Goal: Task Accomplishment & Management: Complete application form

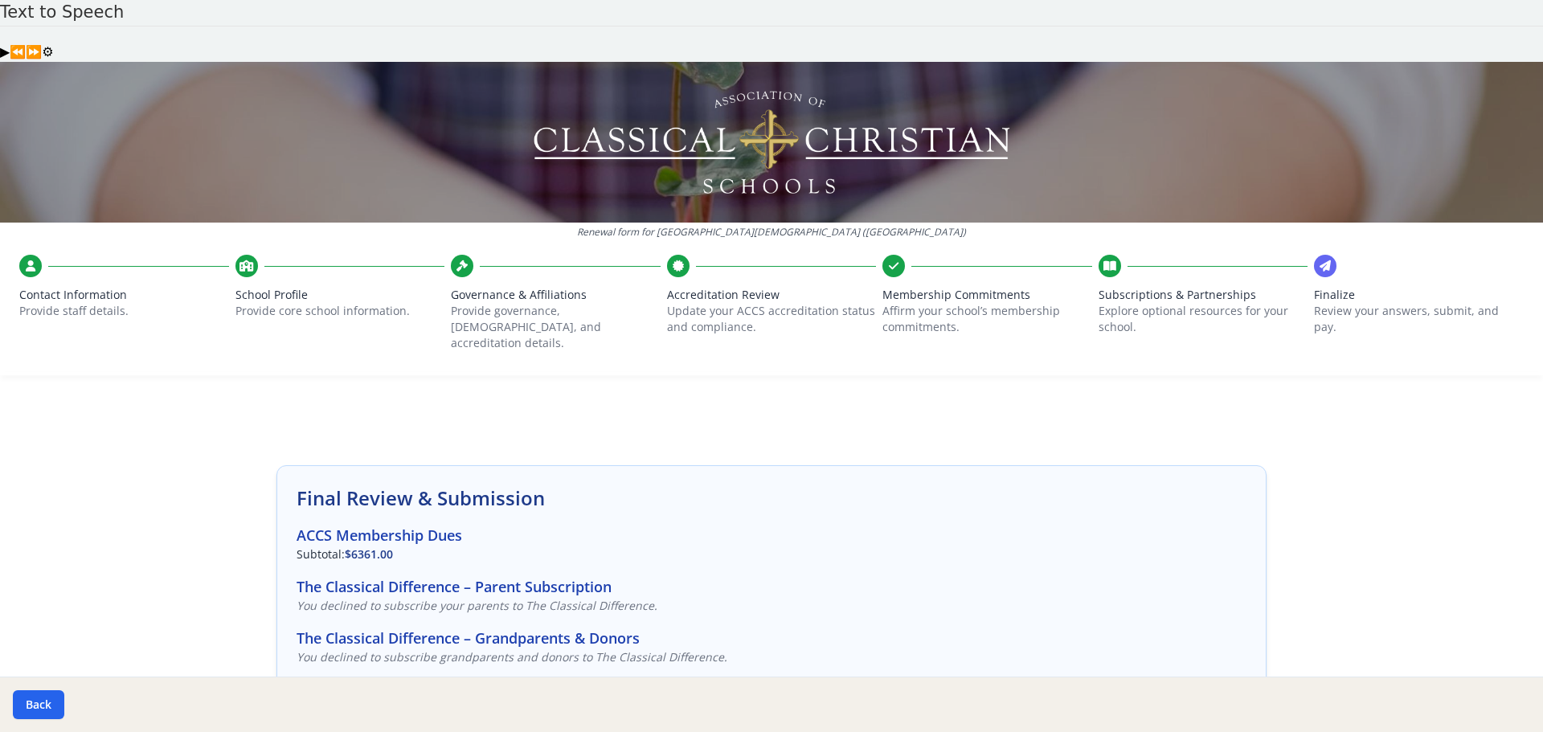
scroll to position [426, 0]
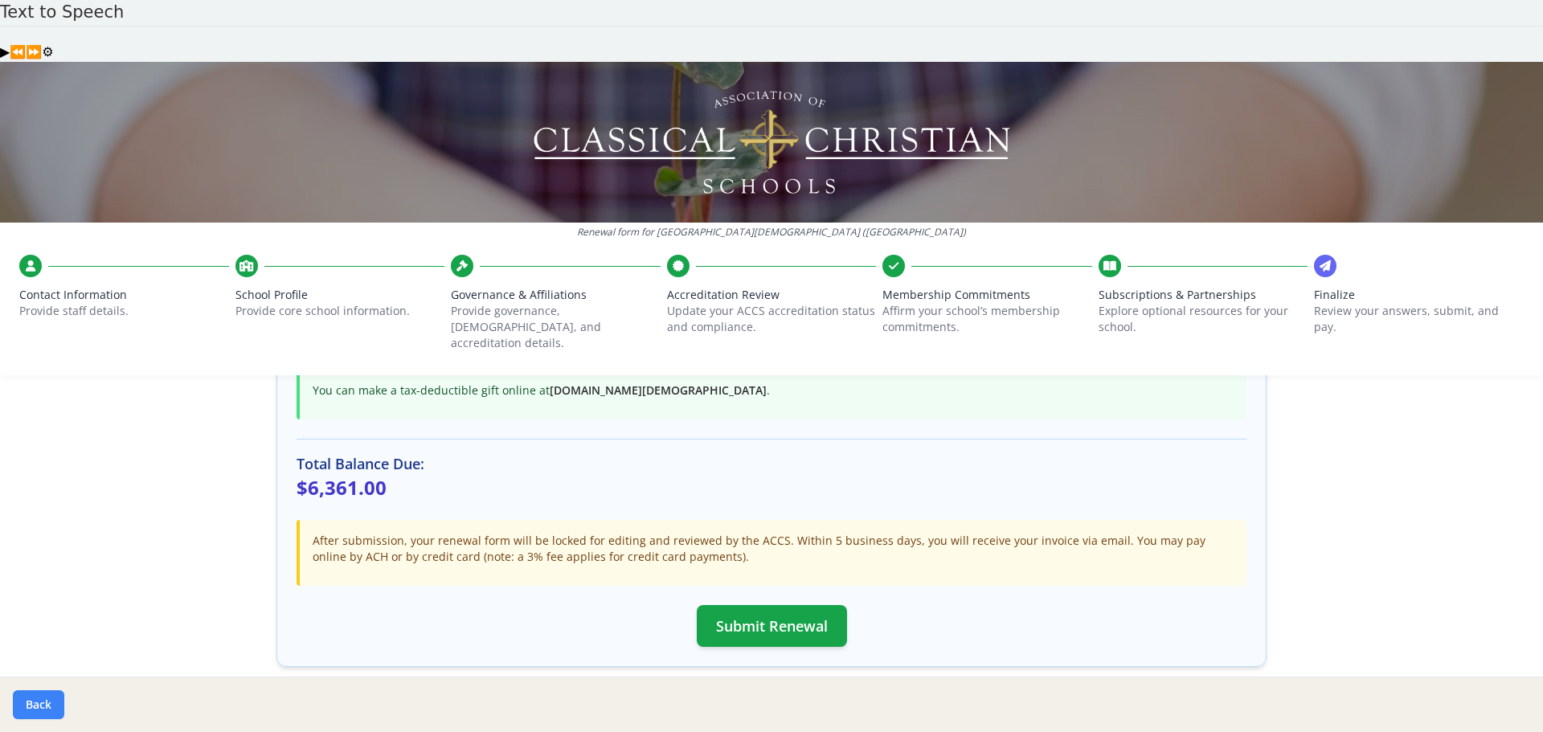
click at [36, 695] on button "Back" at bounding box center [38, 705] width 51 height 29
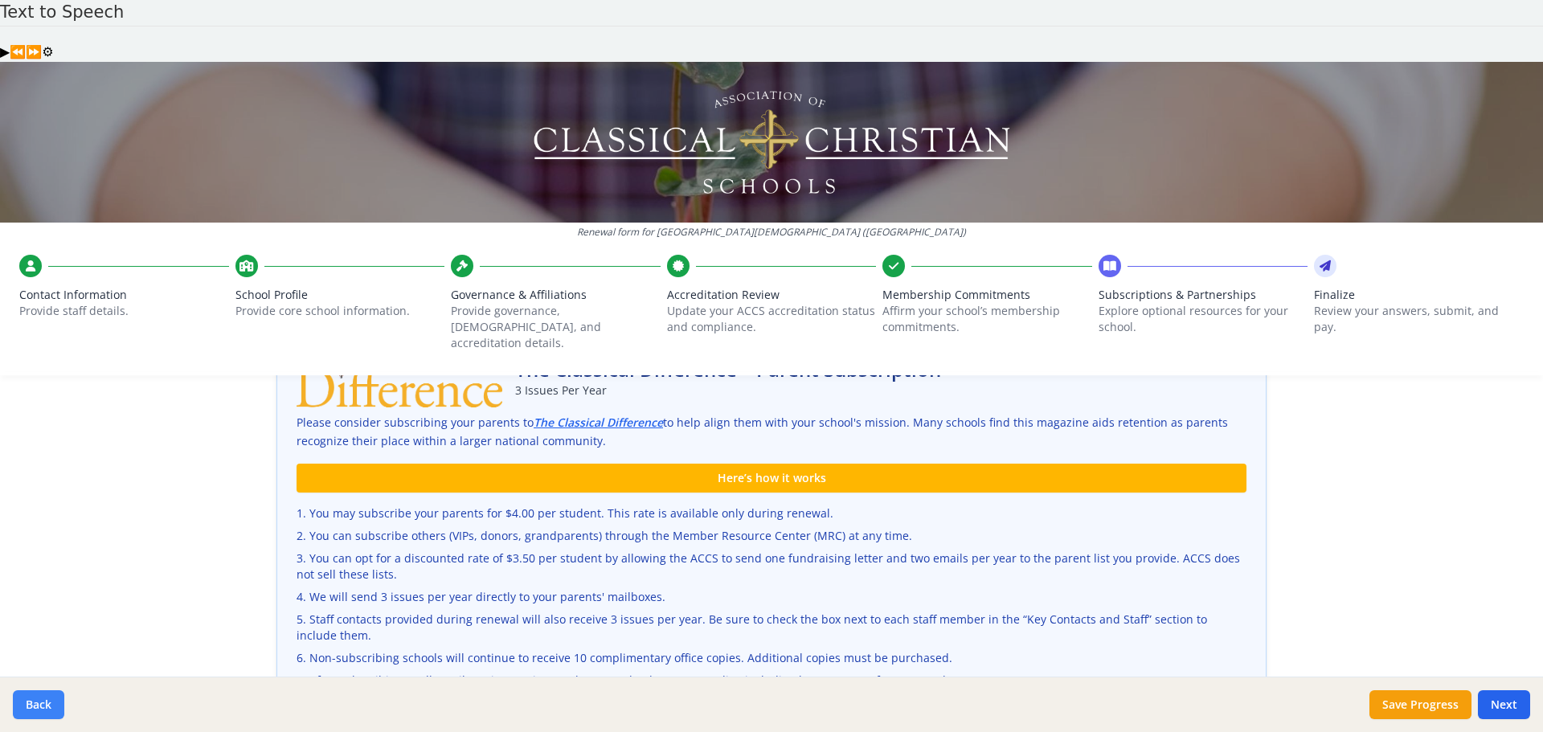
click at [36, 695] on button "Back" at bounding box center [38, 705] width 51 height 29
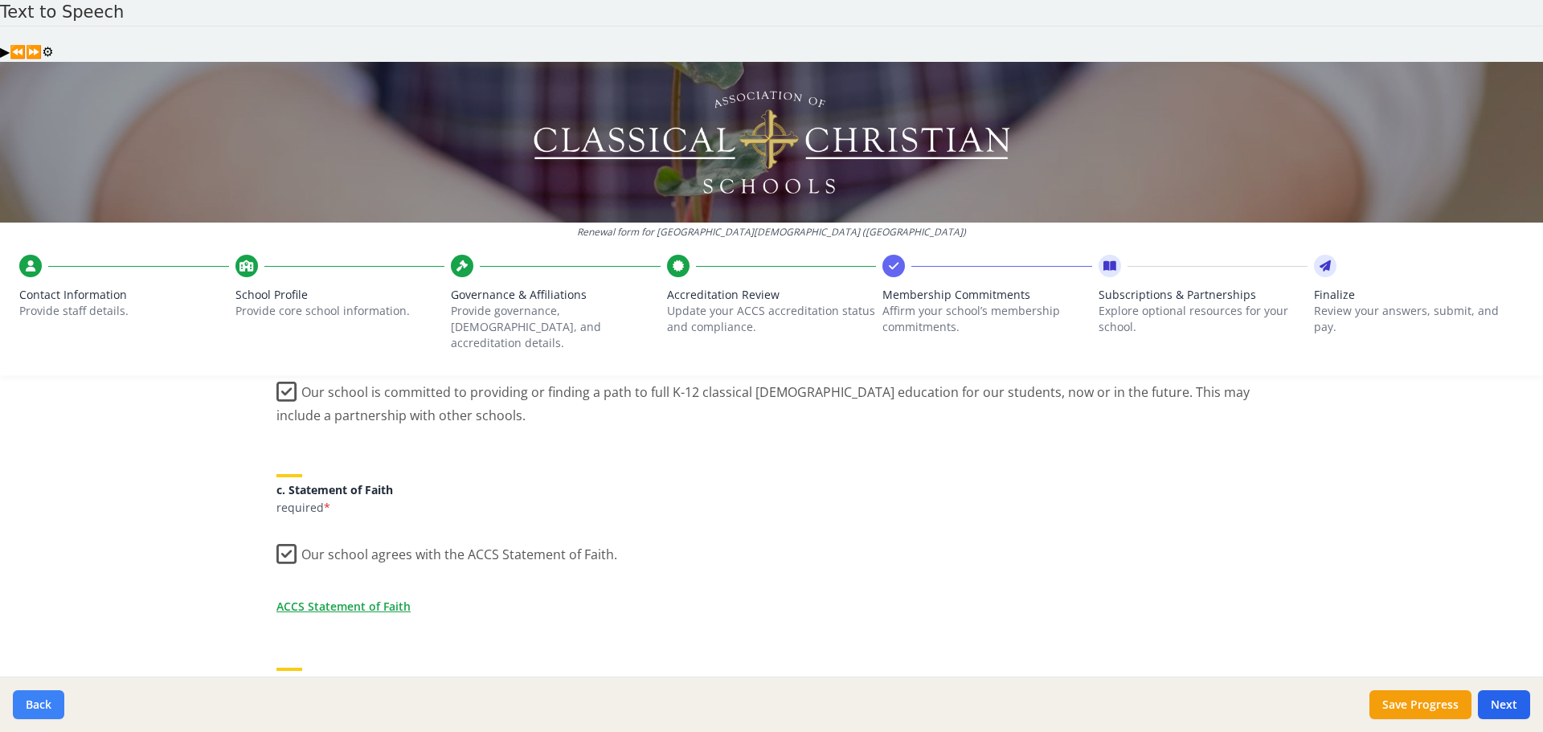
click at [36, 695] on button "Back" at bounding box center [38, 705] width 51 height 29
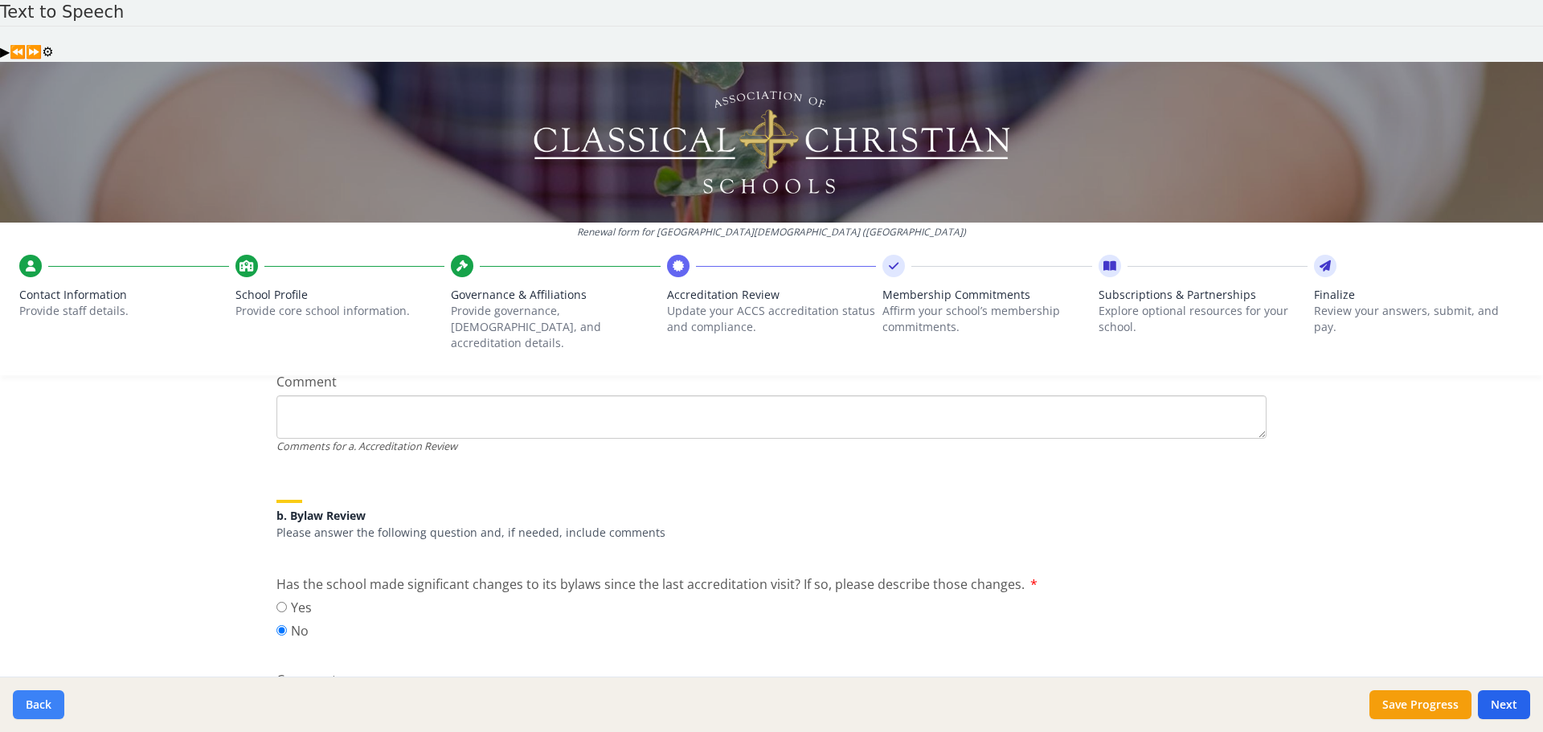
click at [36, 695] on button "Back" at bounding box center [38, 705] width 51 height 29
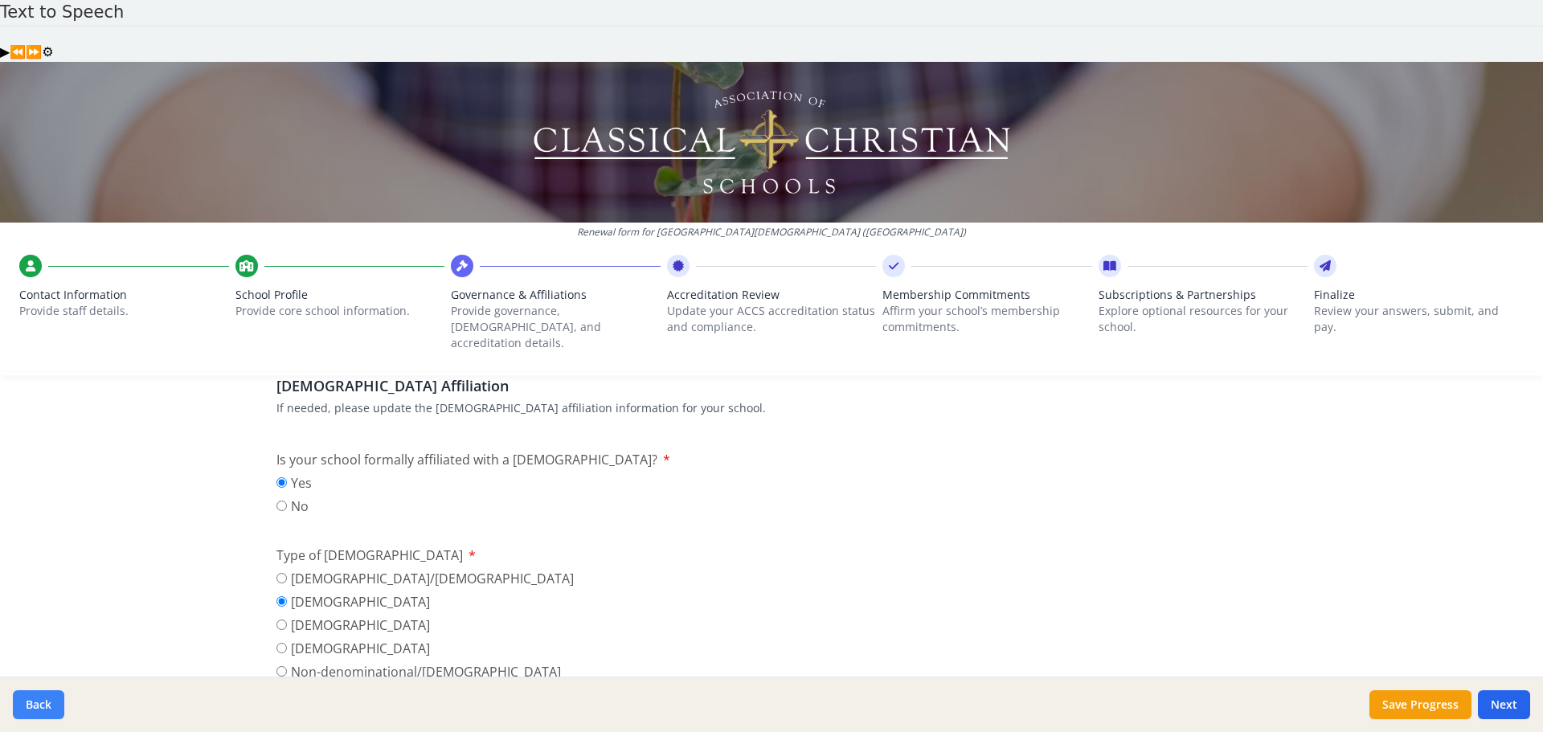
click at [36, 695] on button "Back" at bounding box center [38, 705] width 51 height 29
type input "[PHONE_NUMBER]"
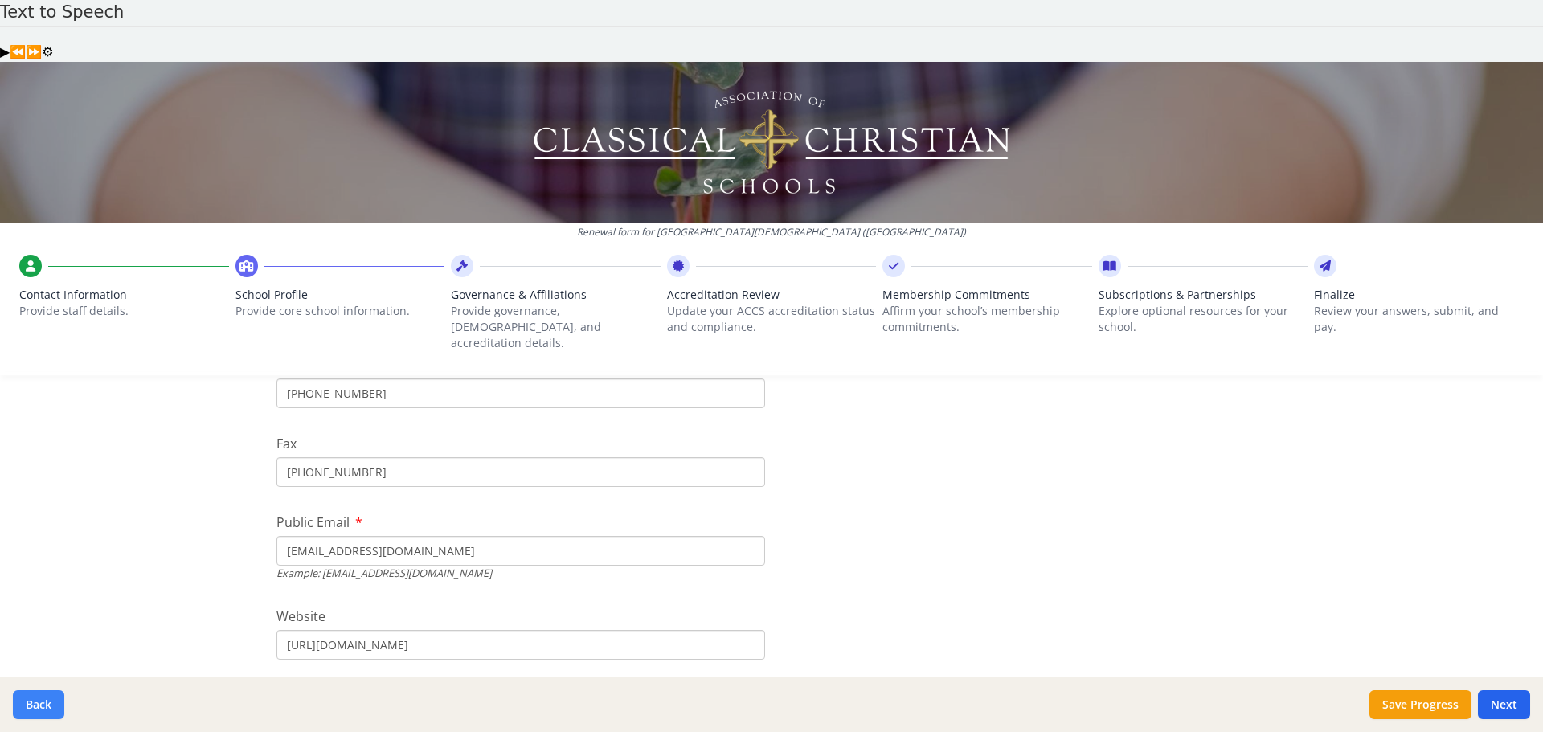
click at [36, 695] on button "Back" at bounding box center [38, 705] width 51 height 29
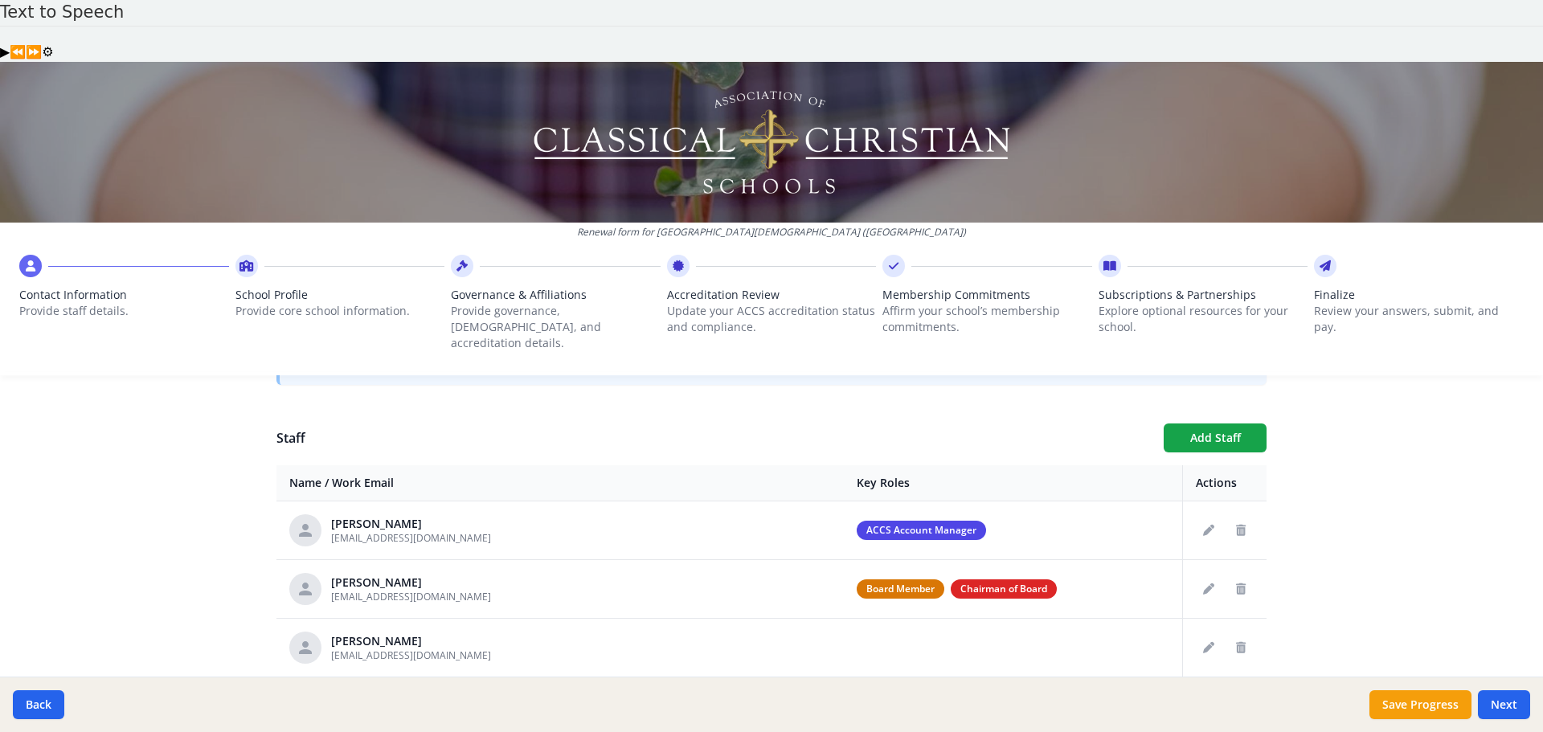
scroll to position [517, 0]
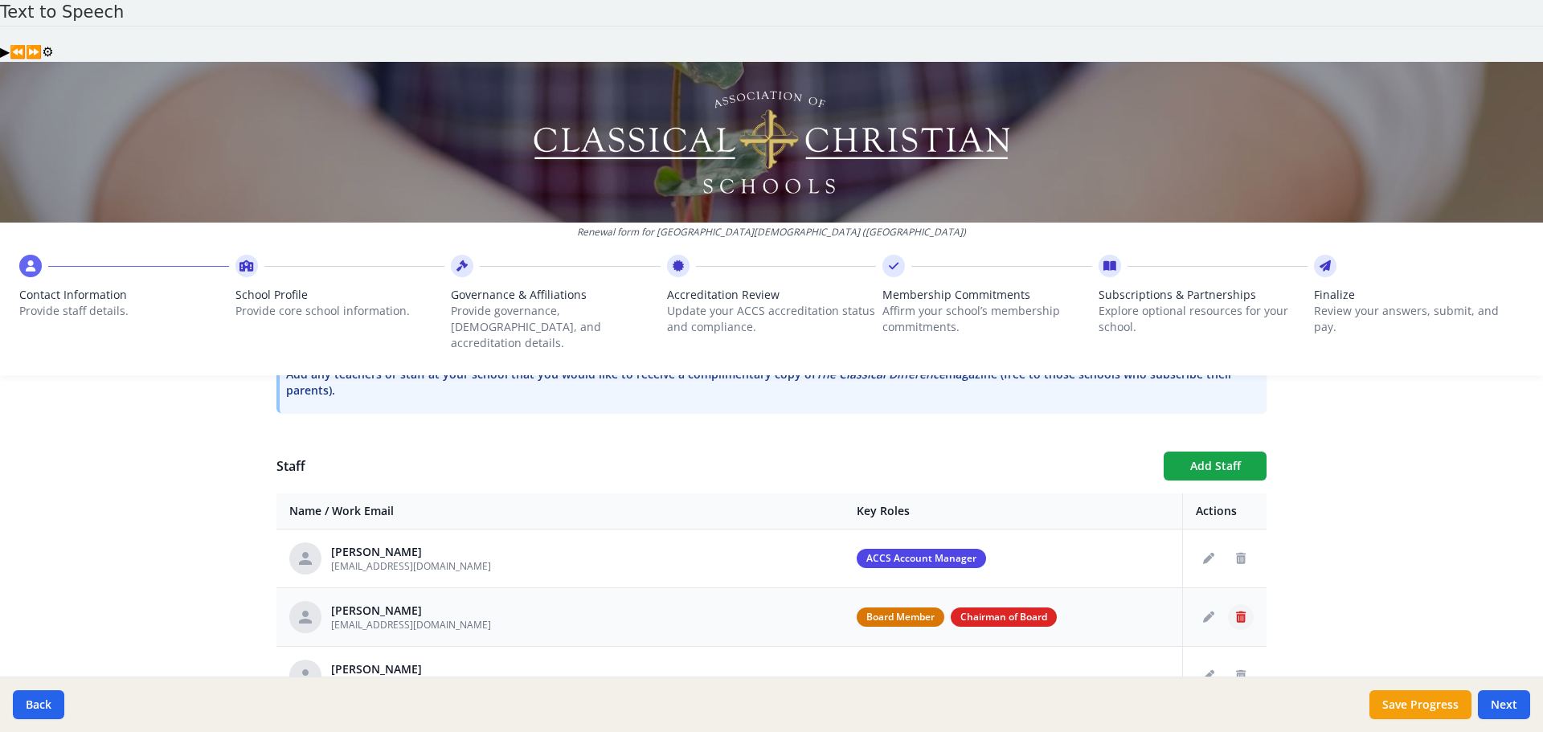
click at [1236, 612] on icon "Delete staff" at bounding box center [1241, 617] width 10 height 11
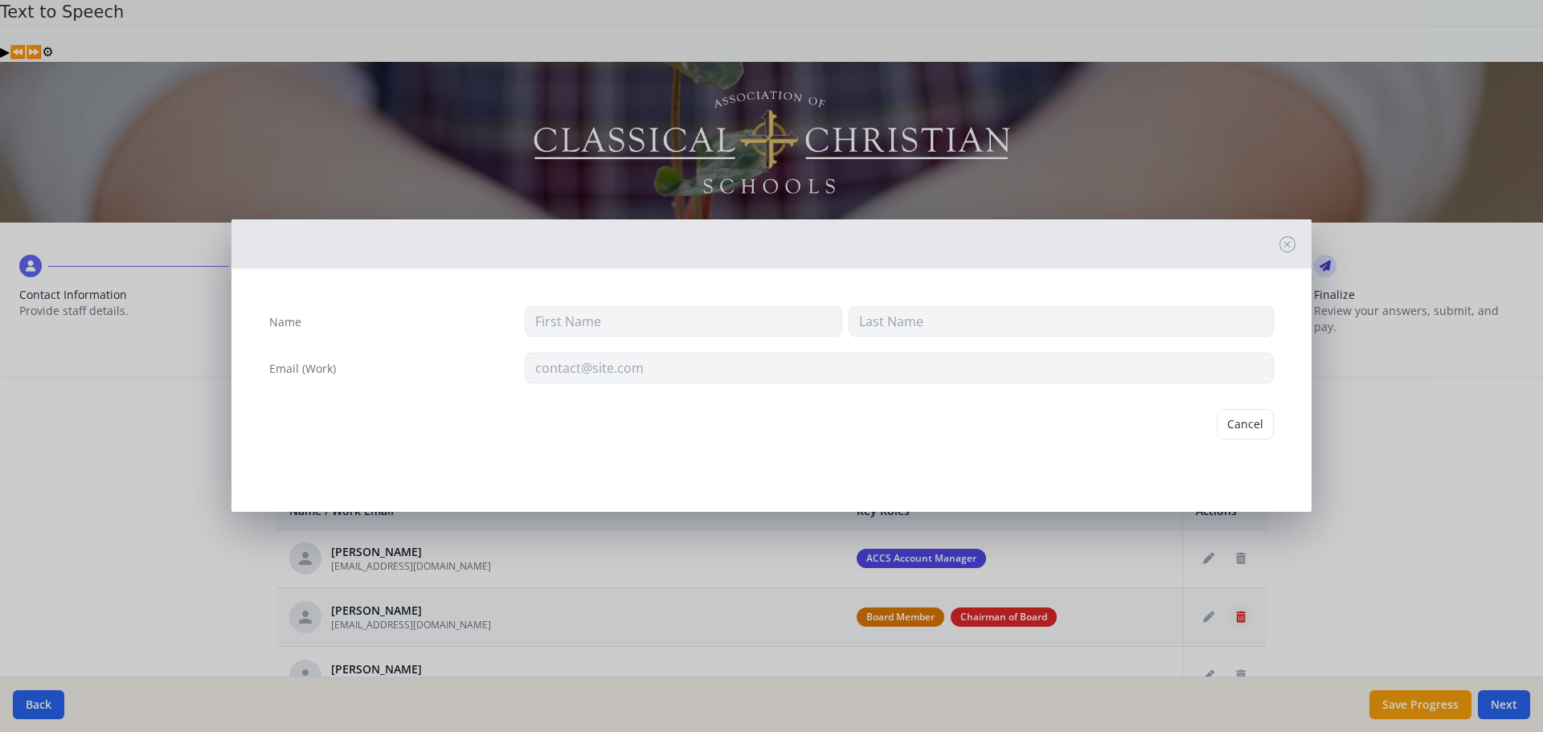
type input "Michael"
type input "Townsend"
type input "stevensalter@me.com"
click at [1242, 428] on button "Delete" at bounding box center [1246, 424] width 55 height 31
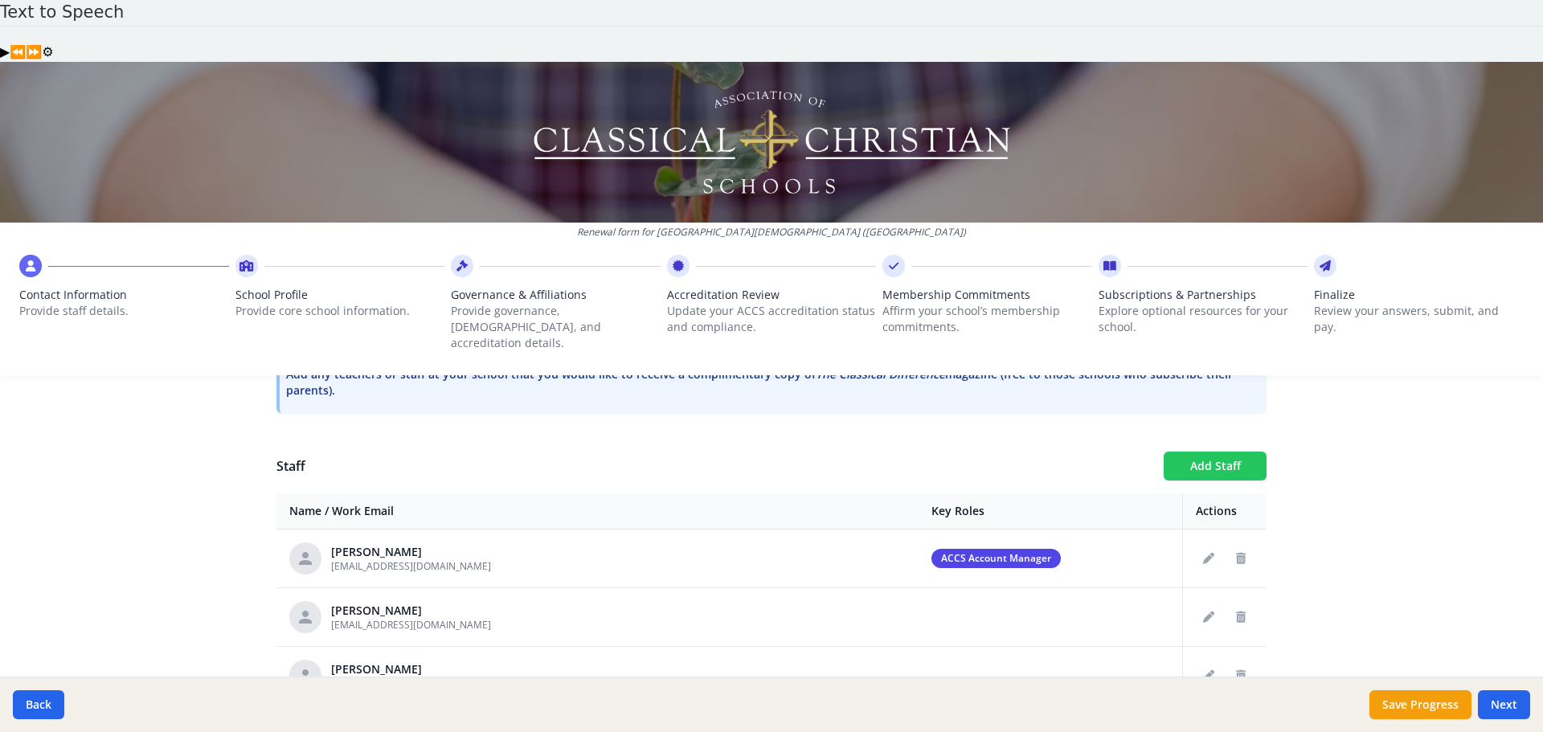
click at [1224, 452] on button "Add Staff" at bounding box center [1215, 466] width 103 height 29
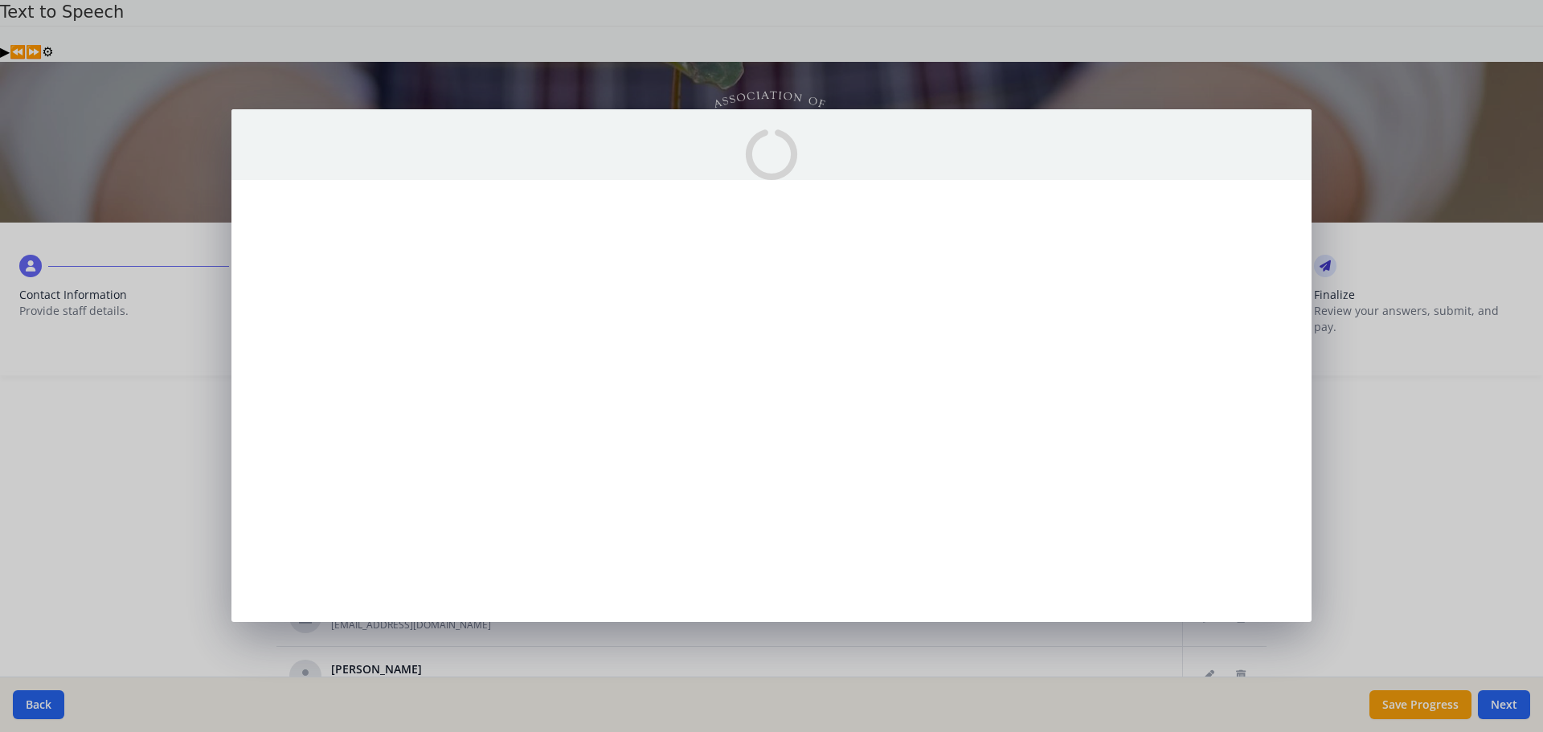
click at [1462, 387] on div at bounding box center [771, 366] width 1543 height 732
click at [47, 708] on div at bounding box center [771, 366] width 1543 height 732
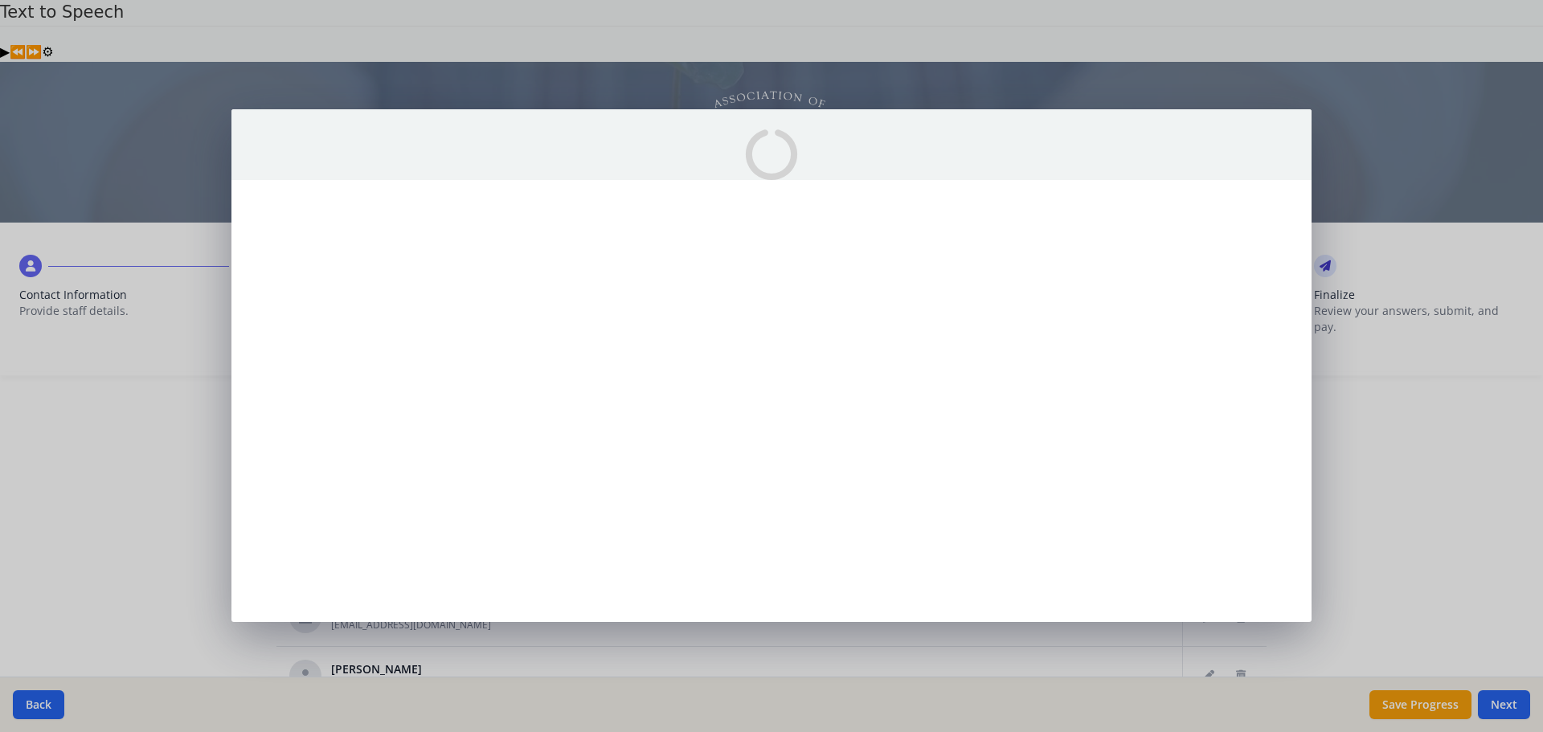
click at [47, 708] on div at bounding box center [771, 366] width 1543 height 732
click at [628, 342] on div at bounding box center [772, 365] width 1080 height 513
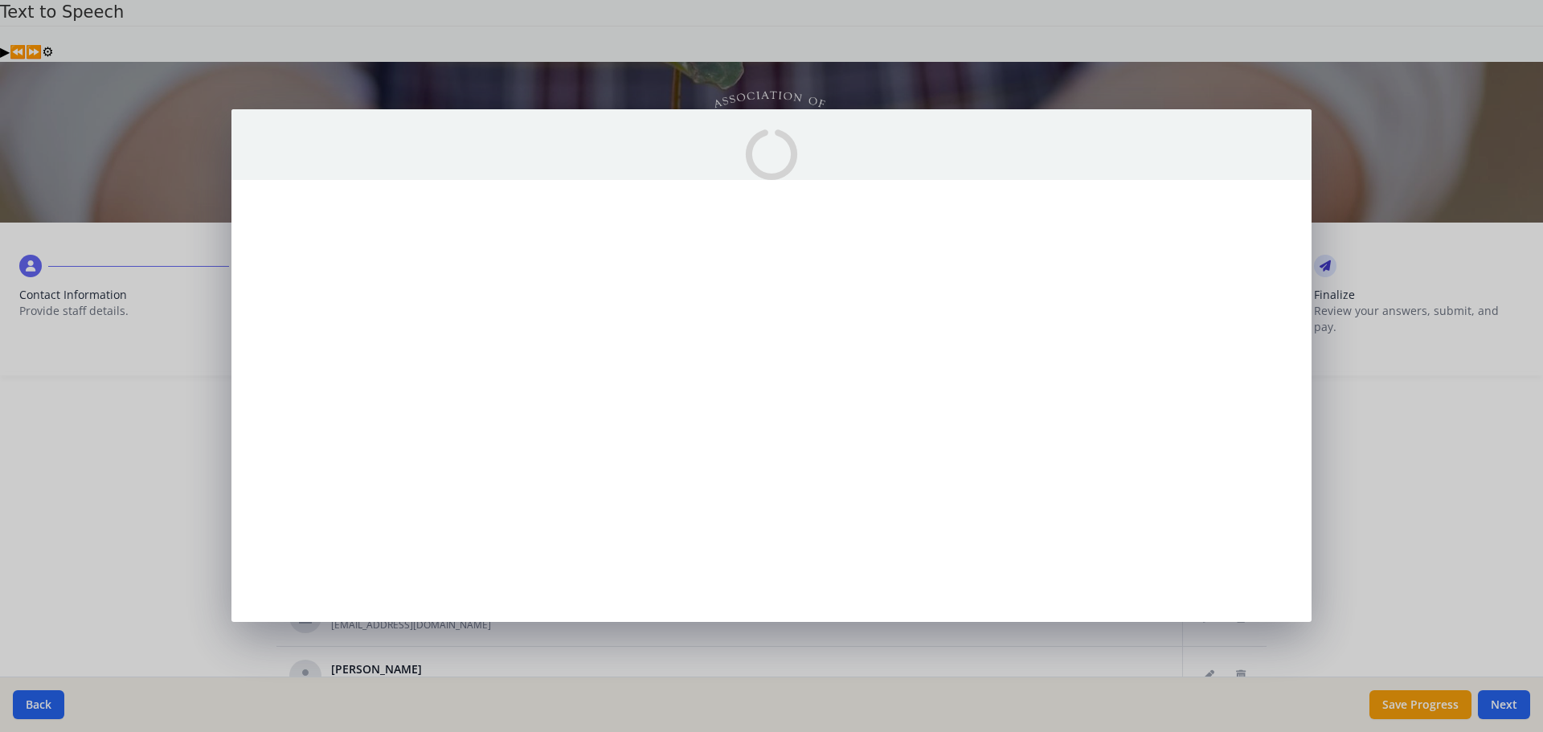
click at [653, 341] on div at bounding box center [772, 365] width 1080 height 513
click at [654, 341] on div at bounding box center [772, 365] width 1080 height 513
click at [654, 342] on div at bounding box center [772, 365] width 1080 height 513
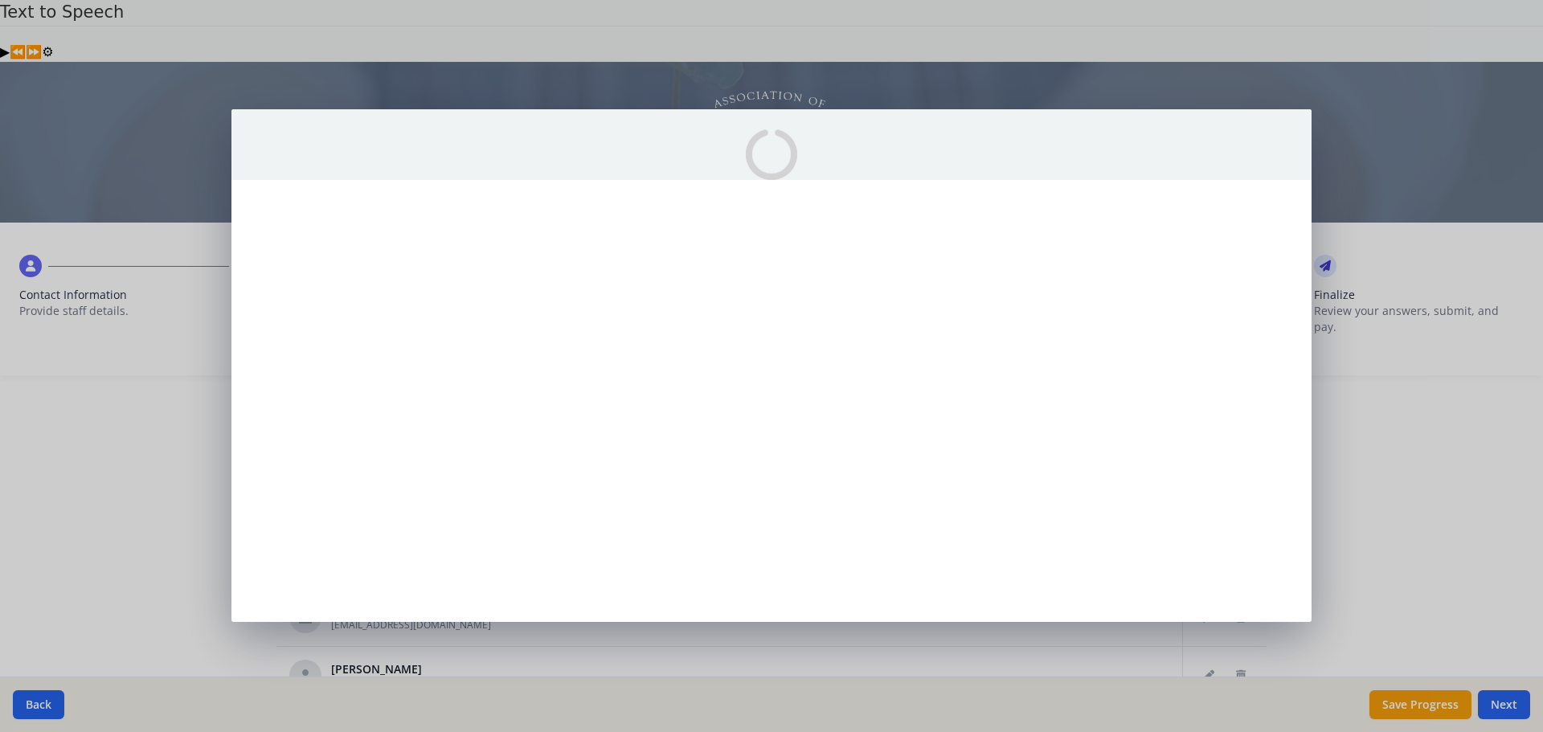
click at [805, 652] on div at bounding box center [771, 366] width 1543 height 732
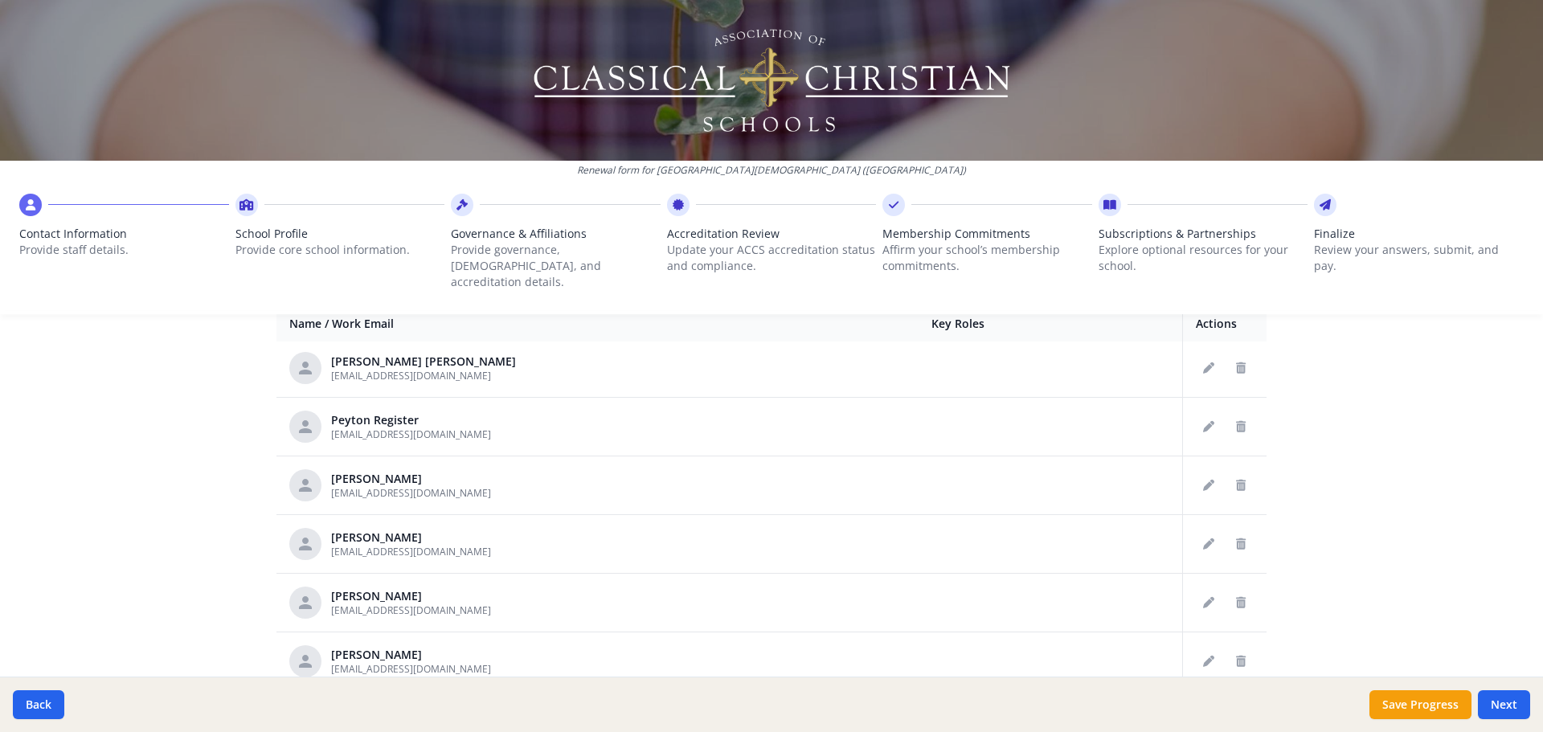
scroll to position [2399, 0]
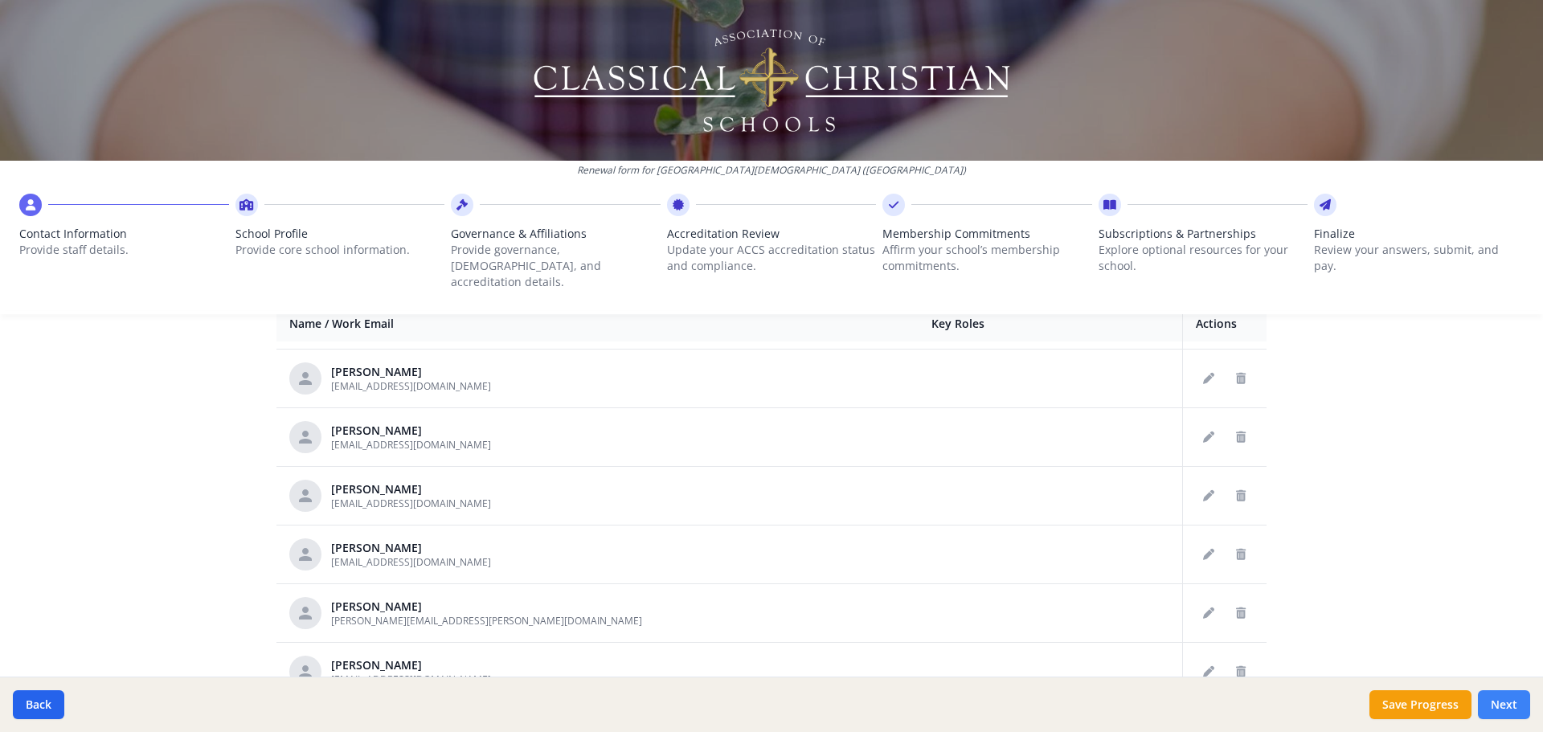
click at [1493, 699] on button "Next" at bounding box center [1504, 705] width 52 height 29
type input "[PHONE_NUMBER]"
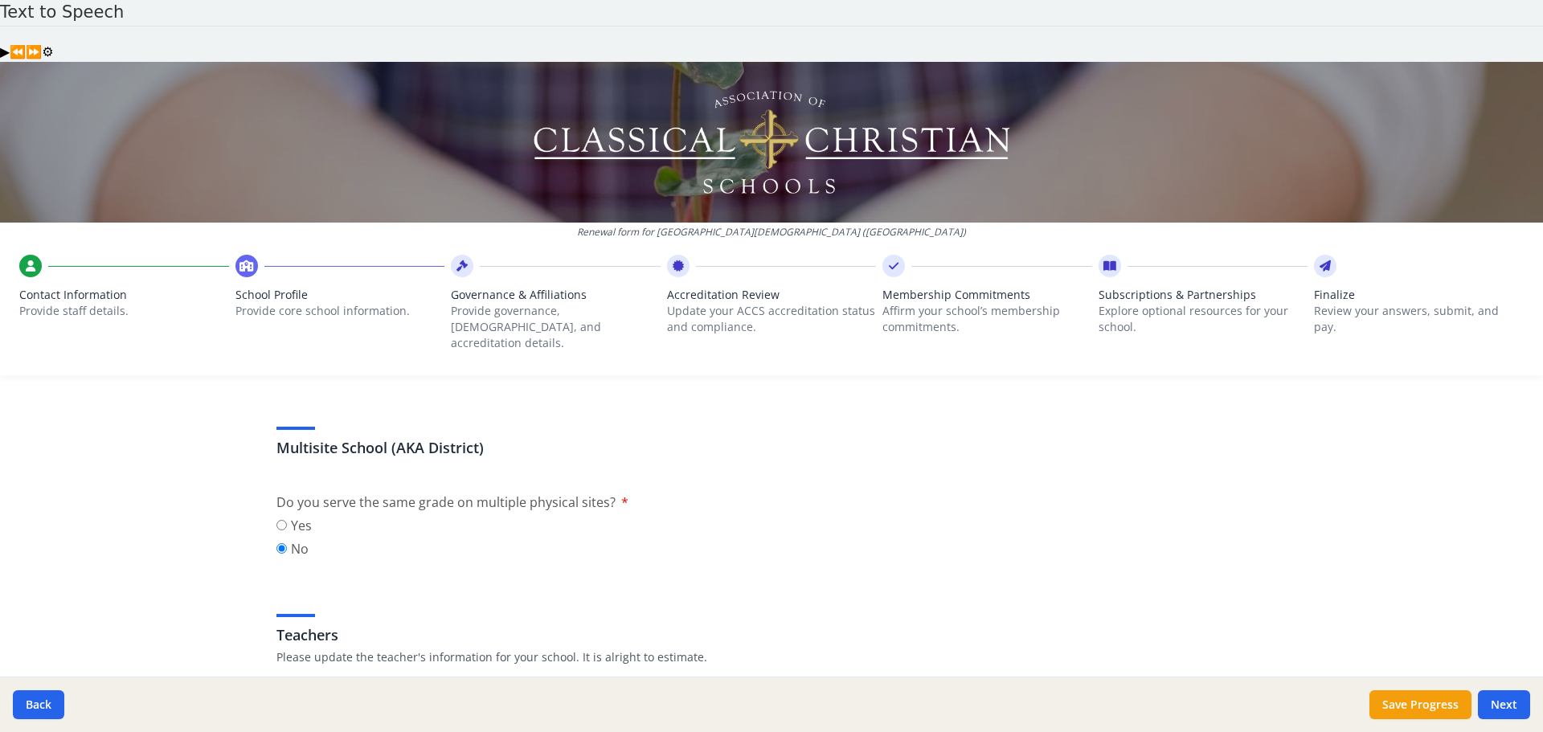
scroll to position [482, 0]
